Goal: Submit feedback/report problem

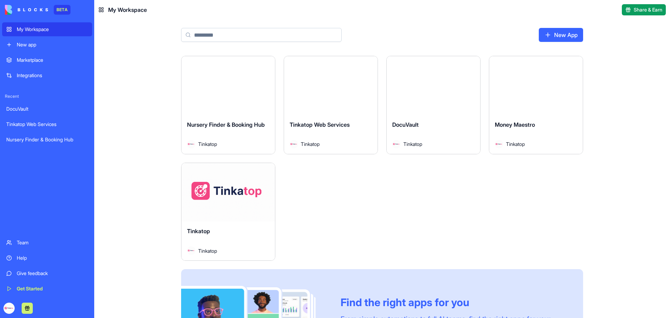
click at [216, 208] on div "Launch" at bounding box center [229, 192] width 94 height 59
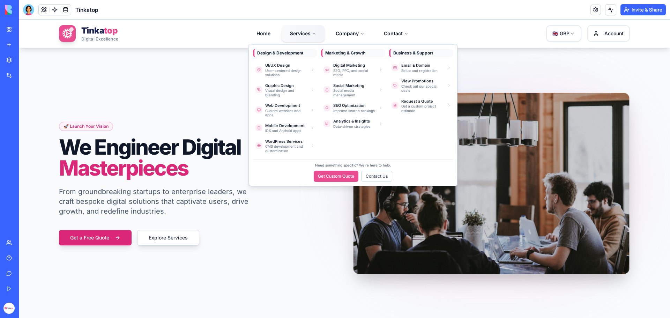
click at [298, 30] on button "Services" at bounding box center [303, 33] width 43 height 17
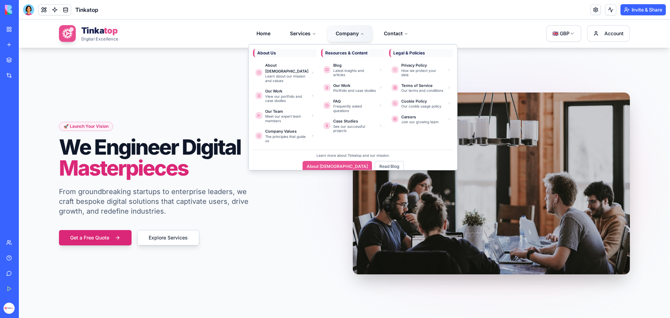
click at [343, 29] on button "Company" at bounding box center [349, 33] width 45 height 17
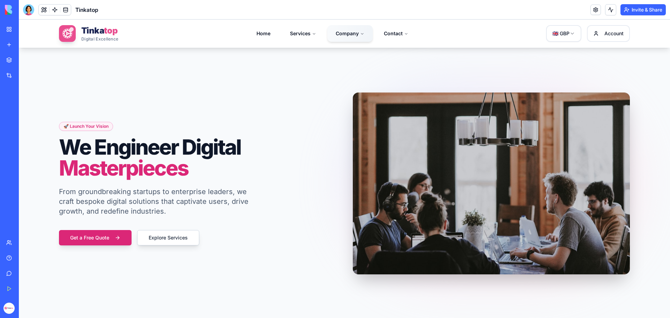
click at [343, 30] on button "Company" at bounding box center [349, 33] width 45 height 17
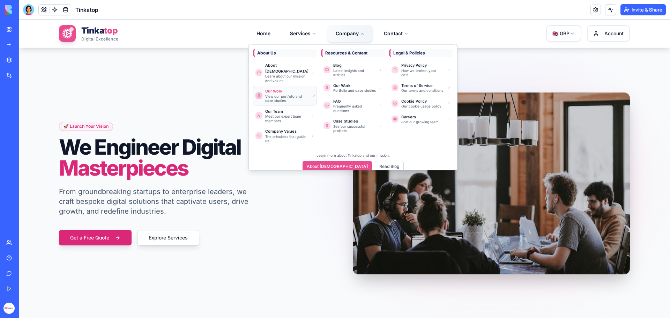
click at [283, 94] on div "View our portfolio and case studies" at bounding box center [286, 98] width 43 height 9
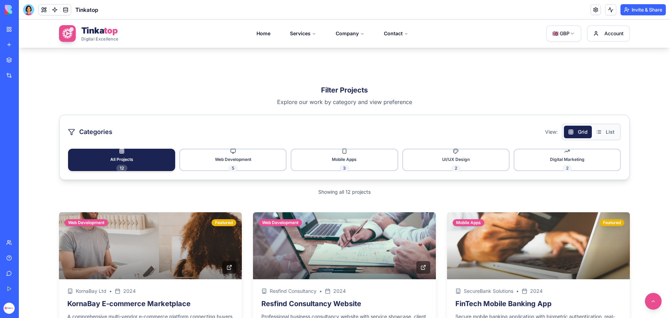
scroll to position [838, 0]
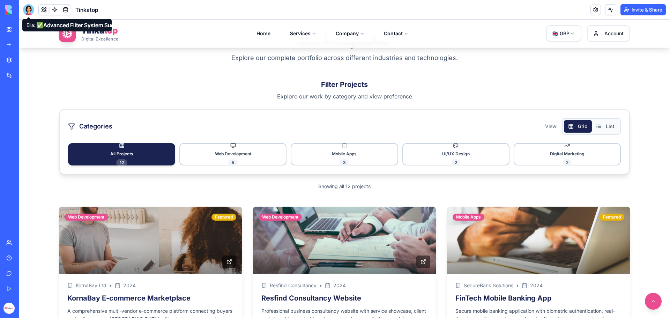
click at [29, 12] on body "BETA My Workspace New app Marketplace Integrations Recent DocuVault Tinkatop We…" at bounding box center [335, 159] width 670 height 318
click at [596, 127] on button "List" at bounding box center [605, 126] width 27 height 13
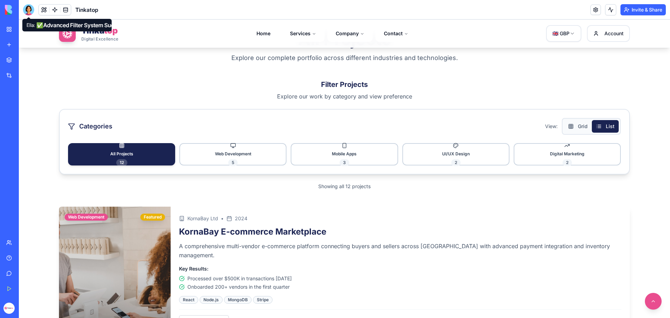
drag, startPoint x: 29, startPoint y: 7, endPoint x: 80, endPoint y: 14, distance: 52.2
click at [29, 7] on div at bounding box center [28, 9] width 11 height 11
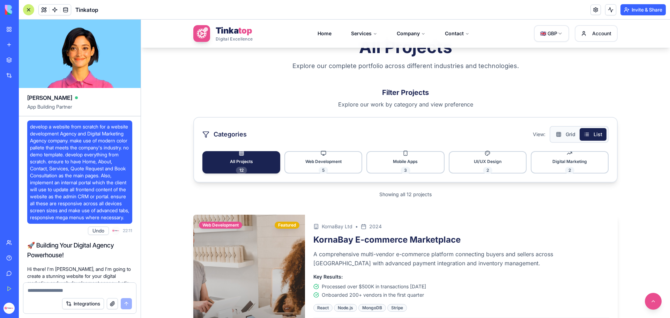
click at [67, 290] on textarea at bounding box center [80, 290] width 104 height 7
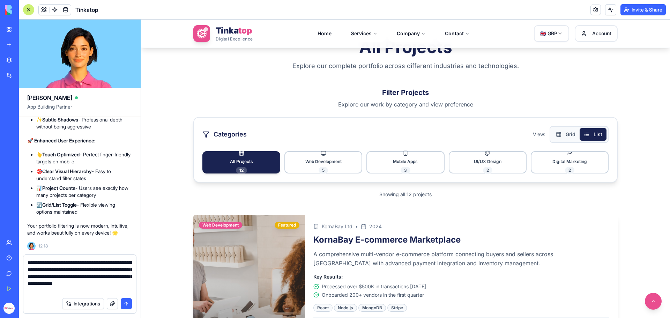
click at [112, 303] on button "button" at bounding box center [112, 303] width 11 height 11
click at [112, 302] on button "button" at bounding box center [112, 303] width 11 height 11
drag, startPoint x: 48, startPoint y: 261, endPoint x: 43, endPoint y: 262, distance: 4.9
click at [43, 262] on textarea "**********" at bounding box center [80, 276] width 104 height 35
click at [36, 263] on textarea "**********" at bounding box center [80, 276] width 104 height 35
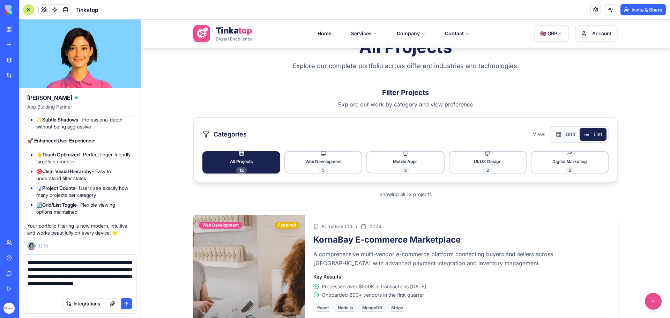
type textarea "**********"
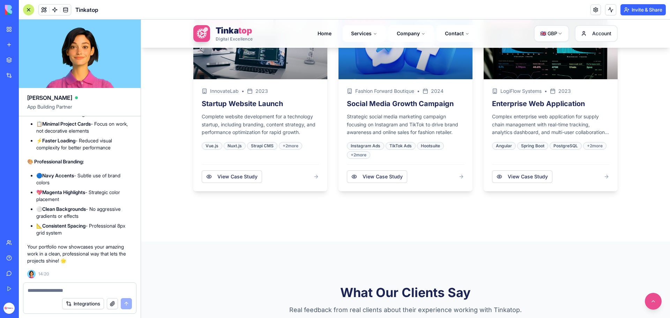
scroll to position [1641, 0]
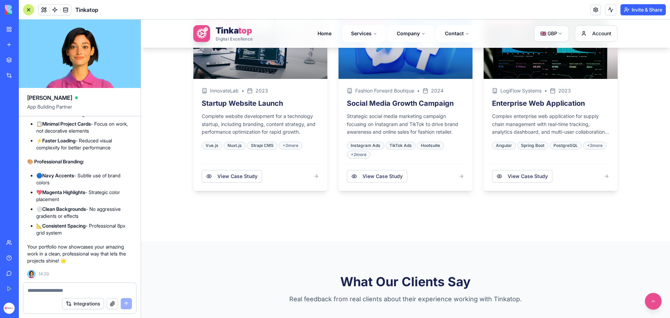
click at [81, 288] on textarea at bounding box center [80, 290] width 104 height 7
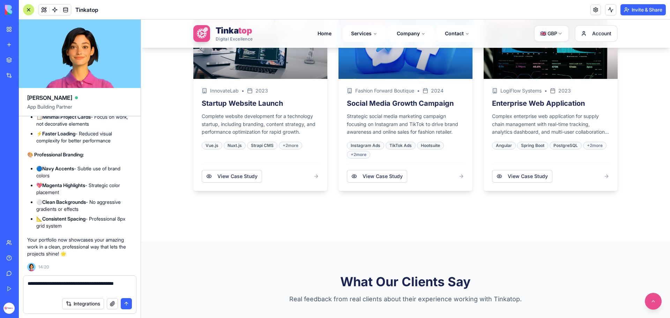
type textarea "**********"
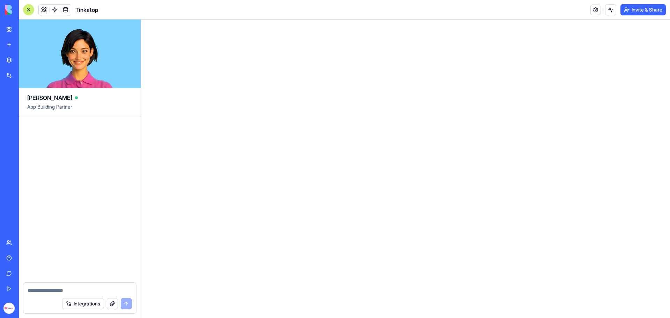
scroll to position [208126, 0]
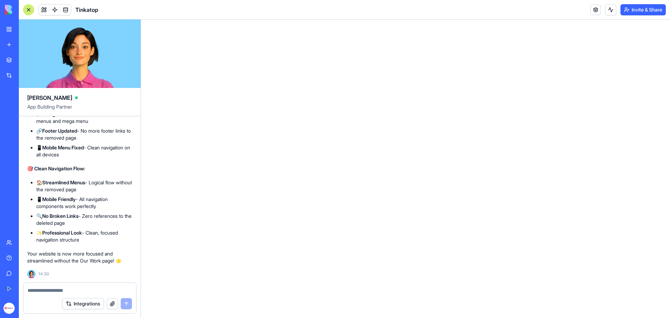
click at [26, 31] on div "My Workspace" at bounding box center [21, 29] width 9 height 7
